Goal: Information Seeking & Learning: Get advice/opinions

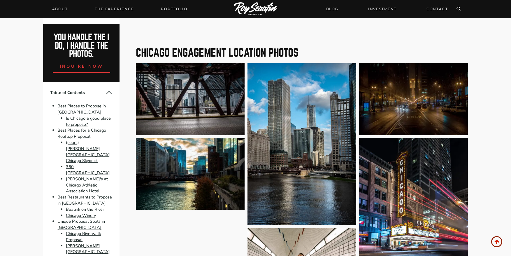
scroll to position [5310, 0]
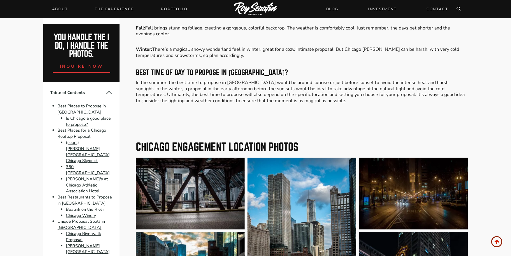
click at [288, 158] on img at bounding box center [302, 239] width 109 height 162
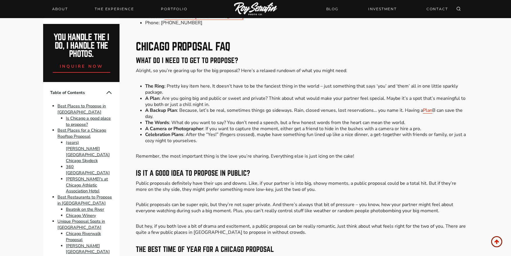
scroll to position [5018, 0]
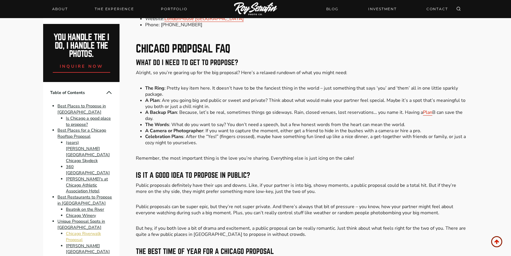
click at [94, 230] on link "Chicago Riverwalk Proposal" at bounding box center [83, 236] width 35 height 12
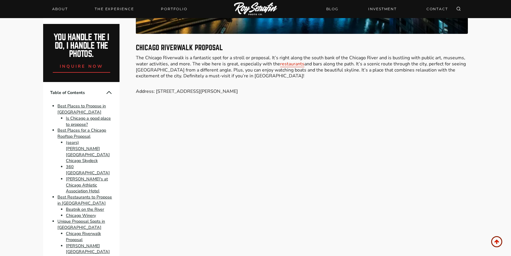
scroll to position [2190, 0]
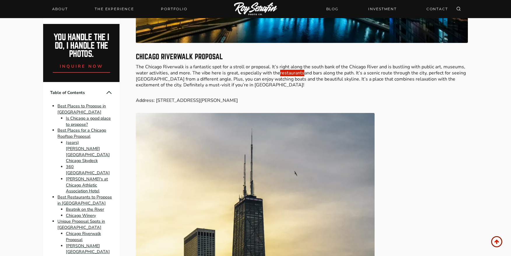
click at [288, 70] on link "restaurants" at bounding box center [292, 73] width 24 height 6
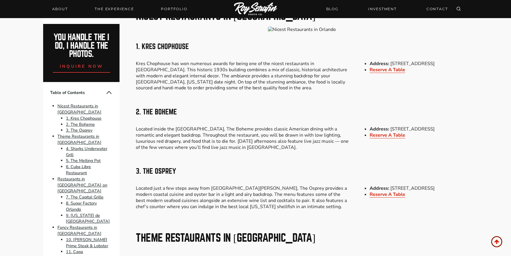
scroll to position [117, 0]
